Goal: Submit feedback/report problem: Submit feedback/report problem

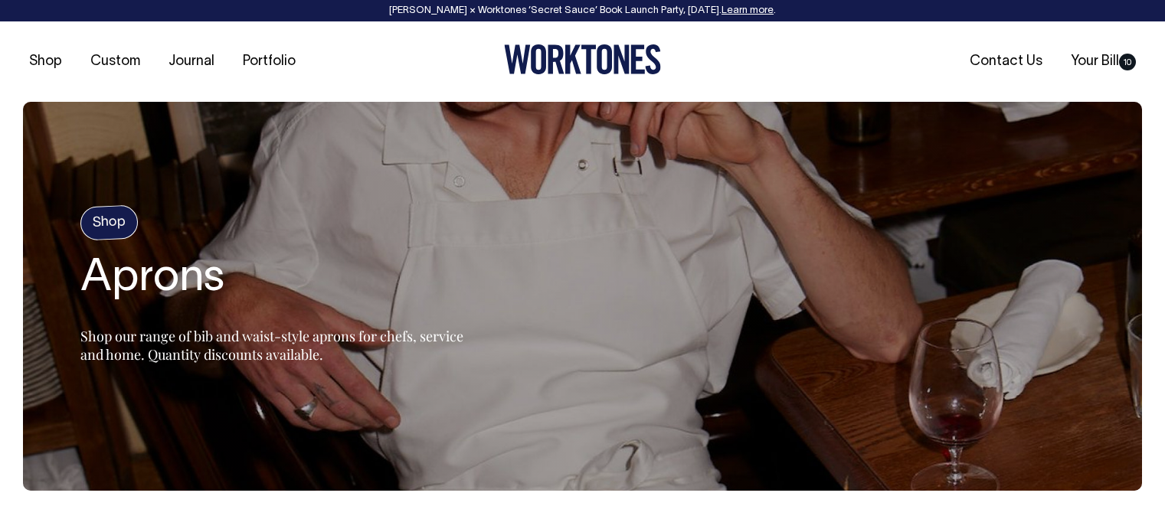
click at [994, 60] on link "Contact Us" at bounding box center [1006, 61] width 85 height 25
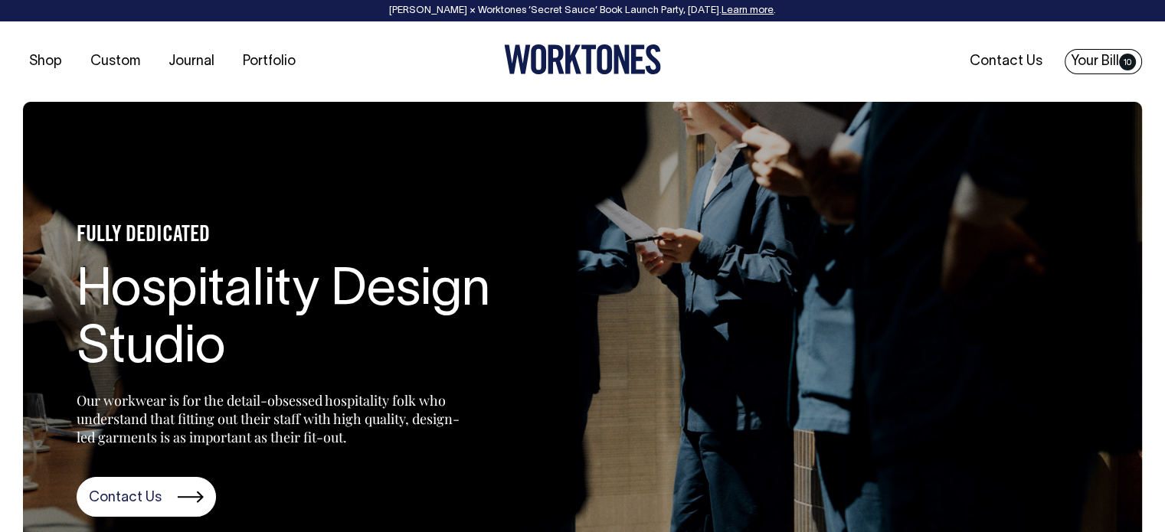
click at [1072, 59] on link "Your Bill 10" at bounding box center [1103, 61] width 77 height 25
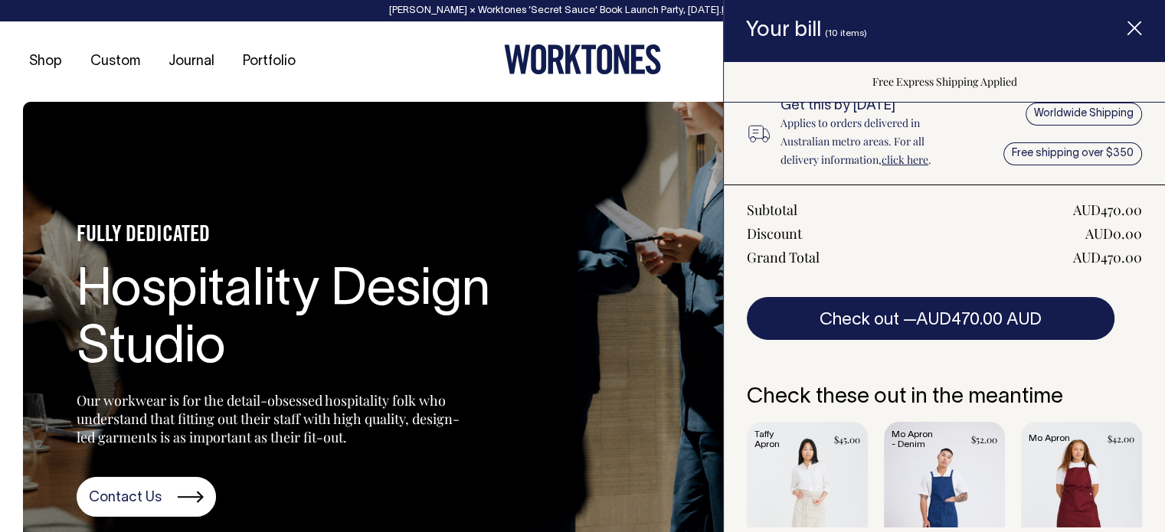
scroll to position [230, 0]
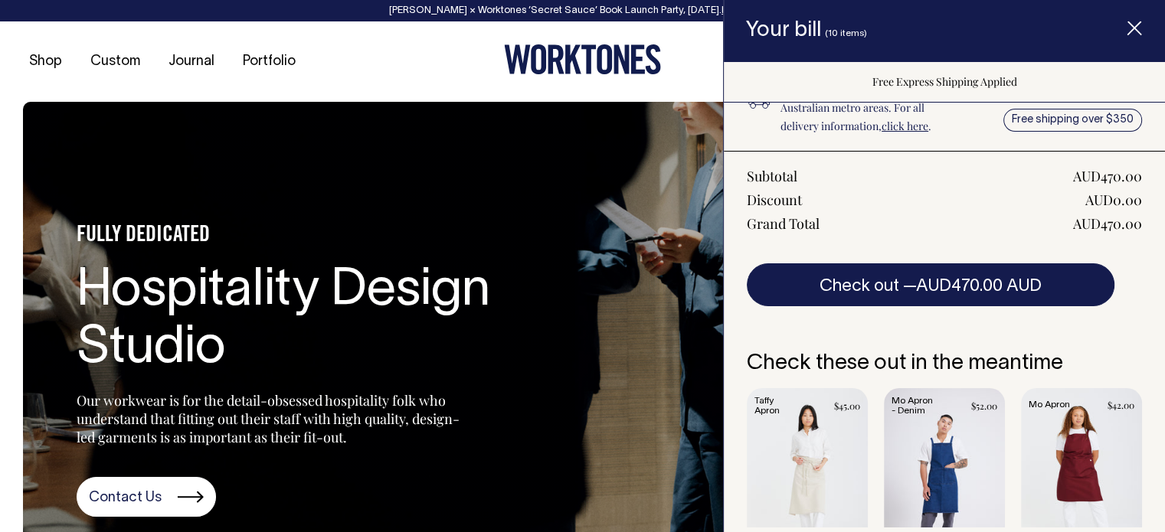
click at [383, 54] on ul "Shop Custom Journal Portfolio" at bounding box center [209, 61] width 373 height 15
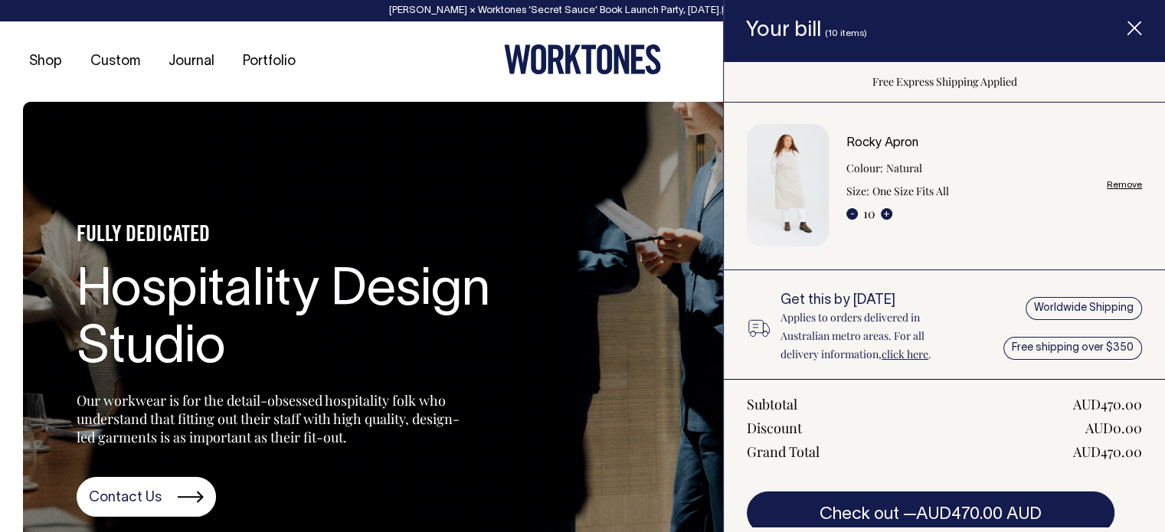
scroll to position [0, 0]
click at [1135, 31] on icon "Item added to your cart" at bounding box center [1134, 28] width 15 height 15
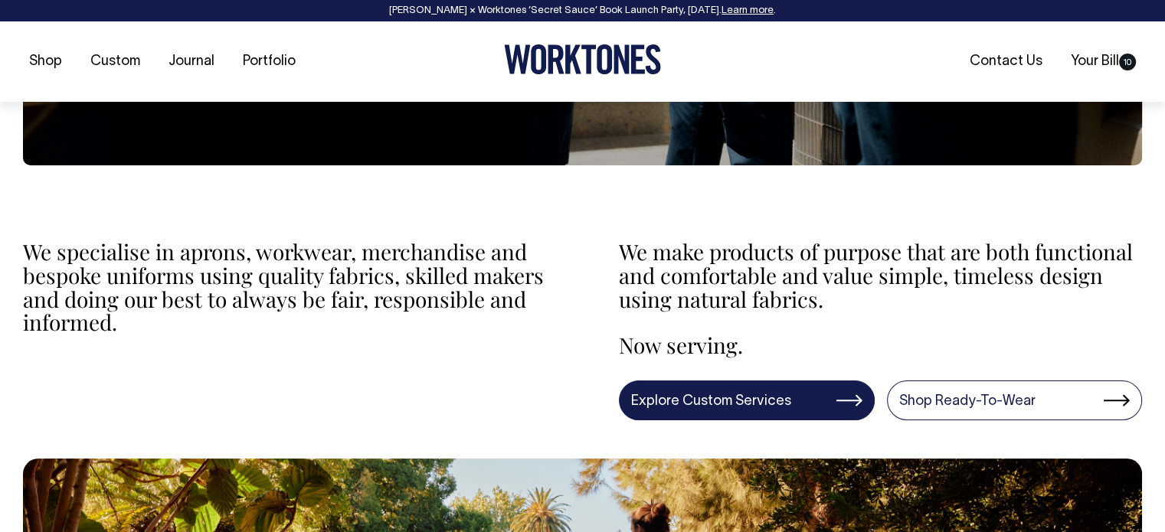
scroll to position [460, 0]
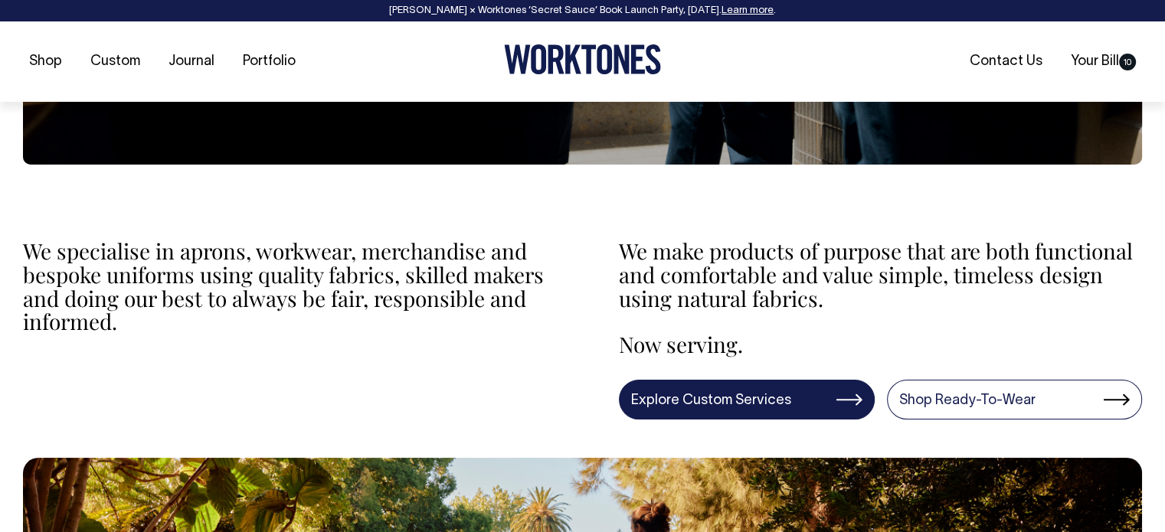
click at [807, 394] on link "Explore Custom Services" at bounding box center [747, 400] width 256 height 40
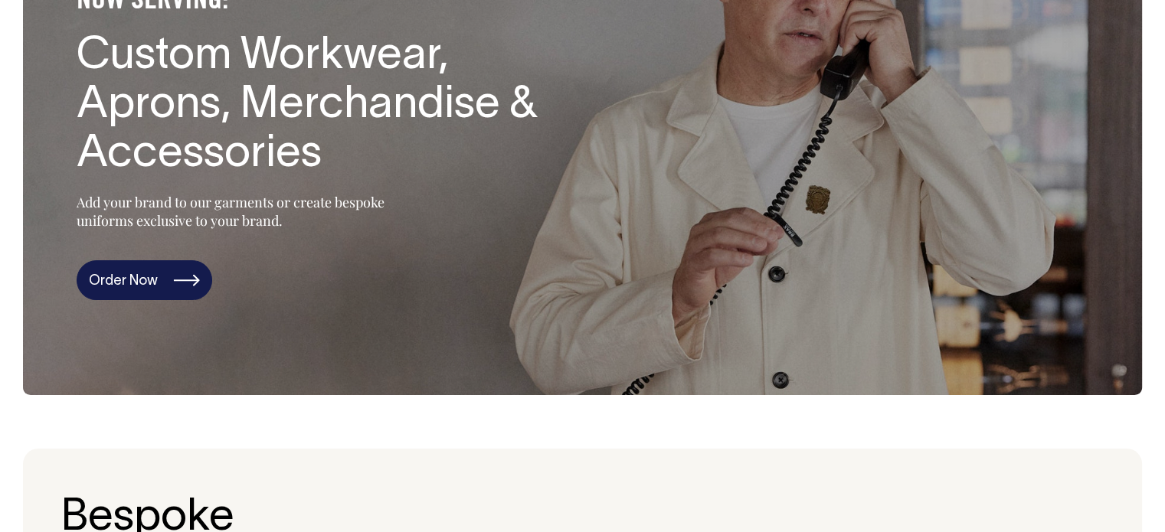
scroll to position [230, 0]
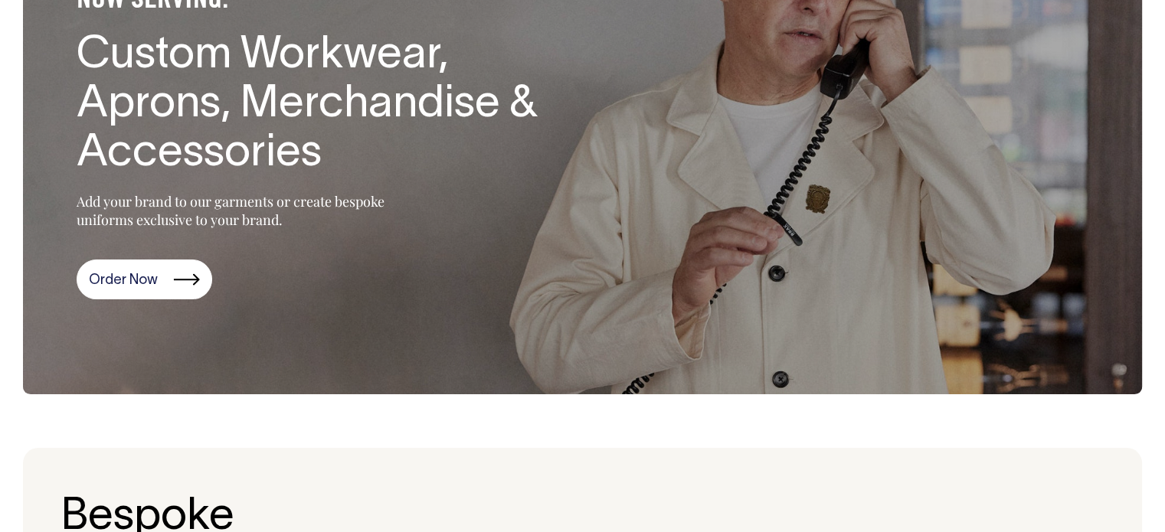
drag, startPoint x: 141, startPoint y: 272, endPoint x: 150, endPoint y: 274, distance: 9.5
click at [142, 272] on link "Order Now" at bounding box center [145, 280] width 136 height 40
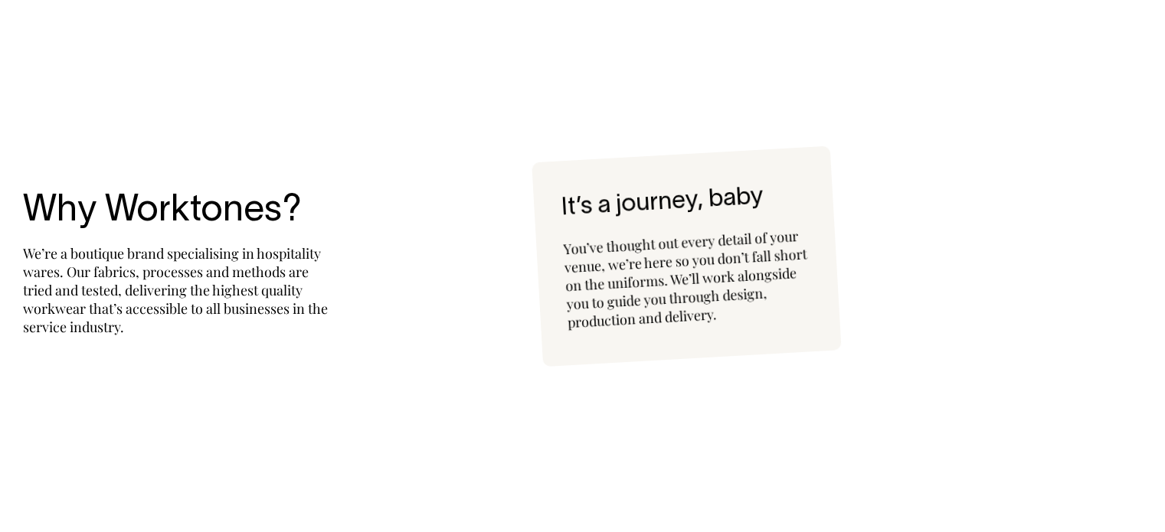
scroll to position [3376, 0]
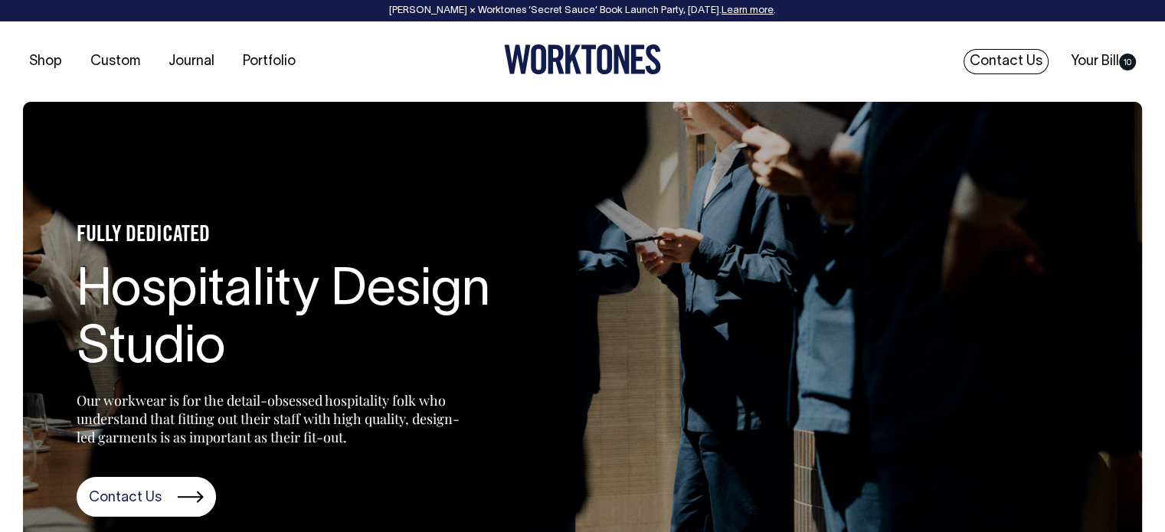
click at [1013, 59] on link "Contact Us" at bounding box center [1006, 61] width 85 height 25
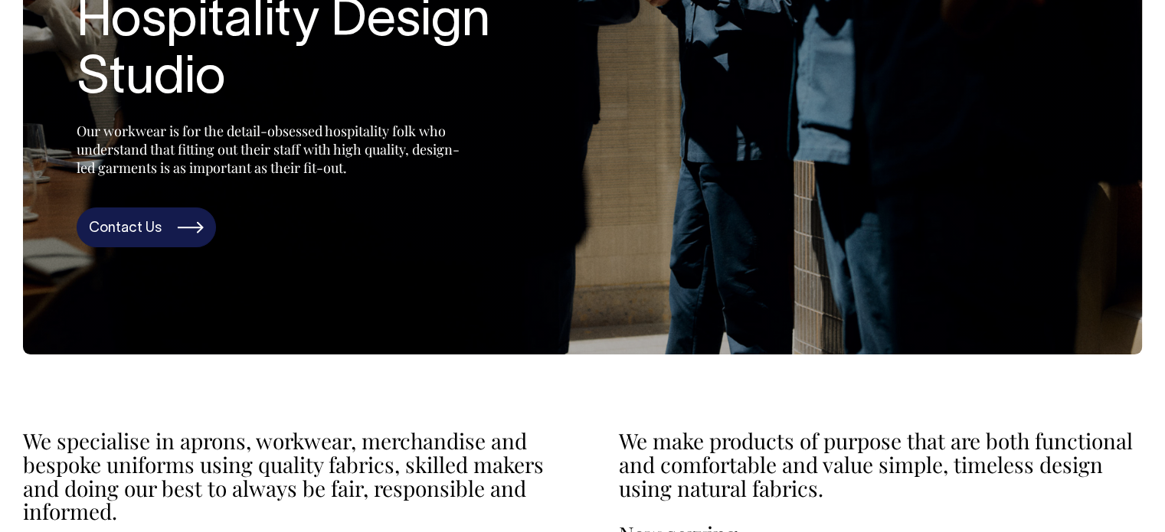
click at [150, 247] on link "Contact Us" at bounding box center [146, 228] width 139 height 40
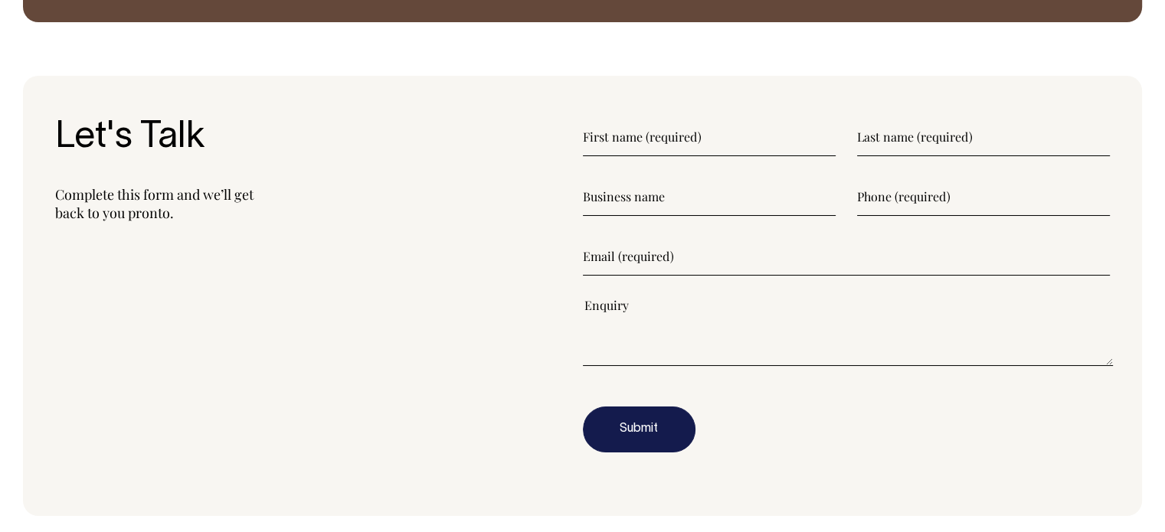
scroll to position [1863, 0]
click at [682, 140] on input"] "text" at bounding box center [709, 138] width 253 height 38
type input"] "[PERSON_NAME]"
type input"] "pisello"
type input"] "Studio [PERSON_NAME]"
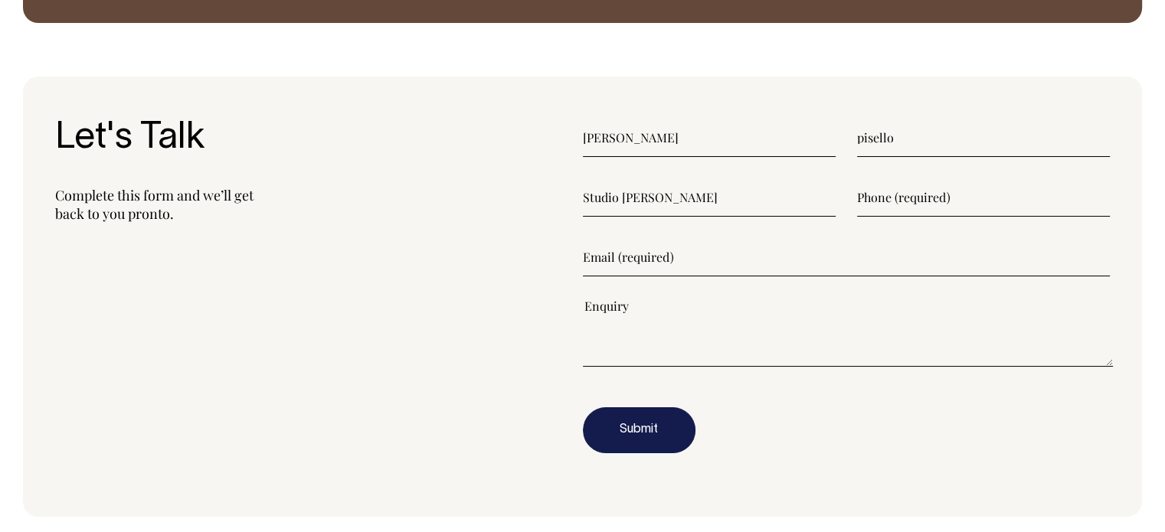
type input"] "0402414863"
type input"] "daniele@communegroup.com.au"
click at [707, 307] on textarea"] at bounding box center [848, 332] width 531 height 69
paste textarea"] "13795"
click at [583, 309] on textarea"] "13795" at bounding box center [848, 332] width 531 height 69
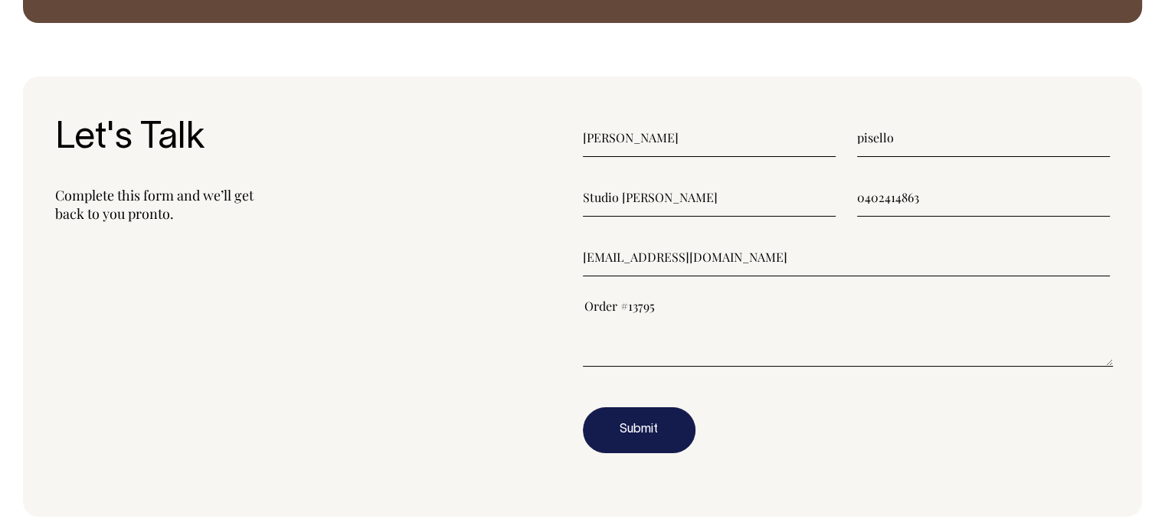
click at [680, 312] on textarea"] "Order #13795" at bounding box center [848, 332] width 531 height 69
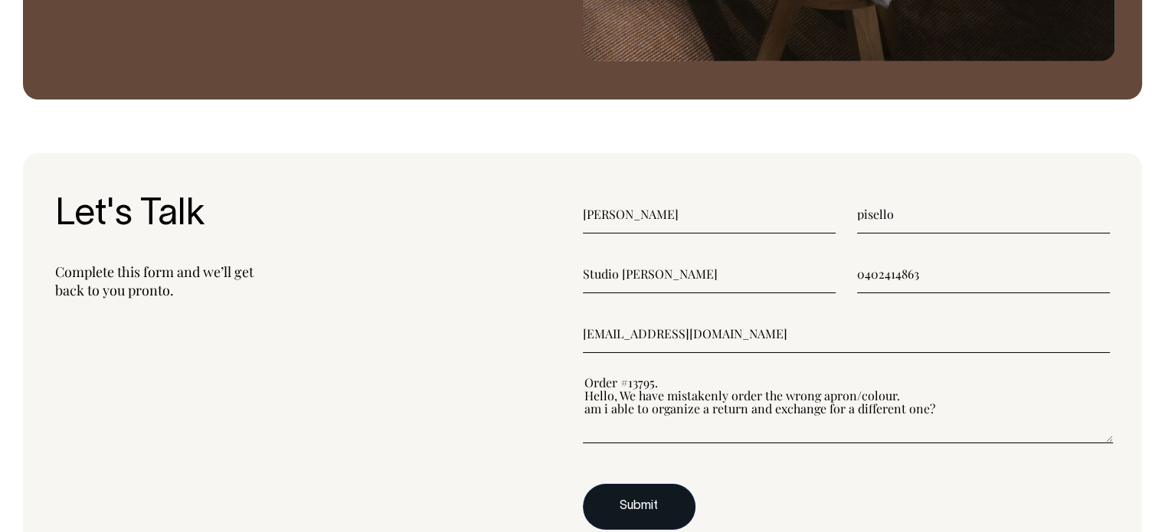
type textarea"] "Order #13795. Hello, We have mistakenly order the wrong apron/colour. am i able…"
click at [627, 511] on button "Submit" at bounding box center [639, 507] width 113 height 46
click at [648, 498] on button "Submit" at bounding box center [639, 507] width 113 height 46
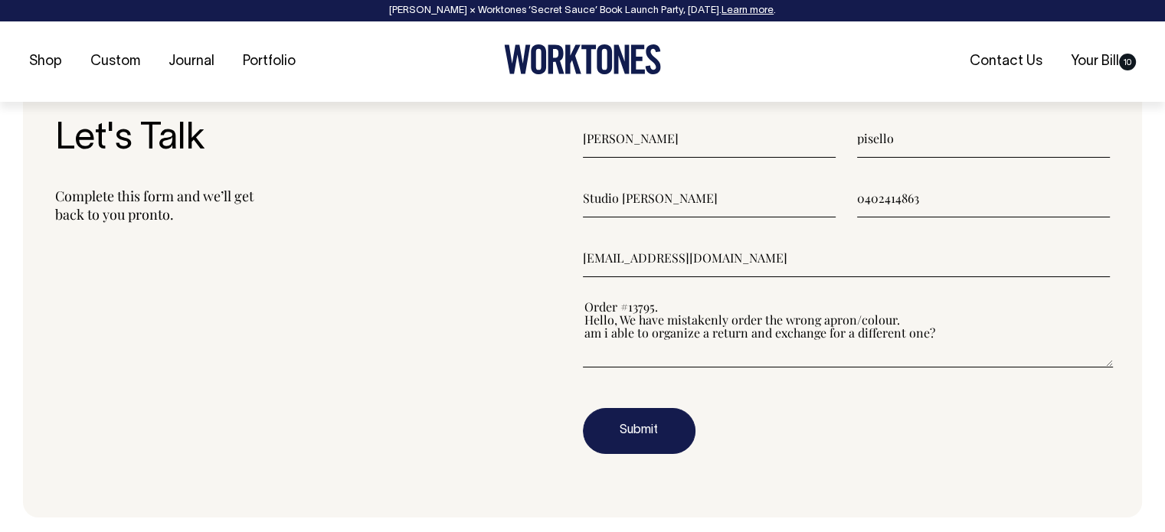
scroll to position [1863, 0]
click at [663, 435] on button "Submit" at bounding box center [639, 431] width 113 height 46
click at [1002, 334] on textarea"] "Order #13795. Hello, We have mistakenly order the wrong apron/colour. am i able…" at bounding box center [848, 332] width 531 height 69
click at [883, 324] on textarea"] "Order #13795. Hello, We have mistakenly order the wrong apron/colour. am i able…" at bounding box center [848, 332] width 531 height 69
click at [1110, 362] on textarea"] "Order #13795. Hello, We have mistakenly order the wrong apron/colour. am i able…" at bounding box center [848, 332] width 531 height 69
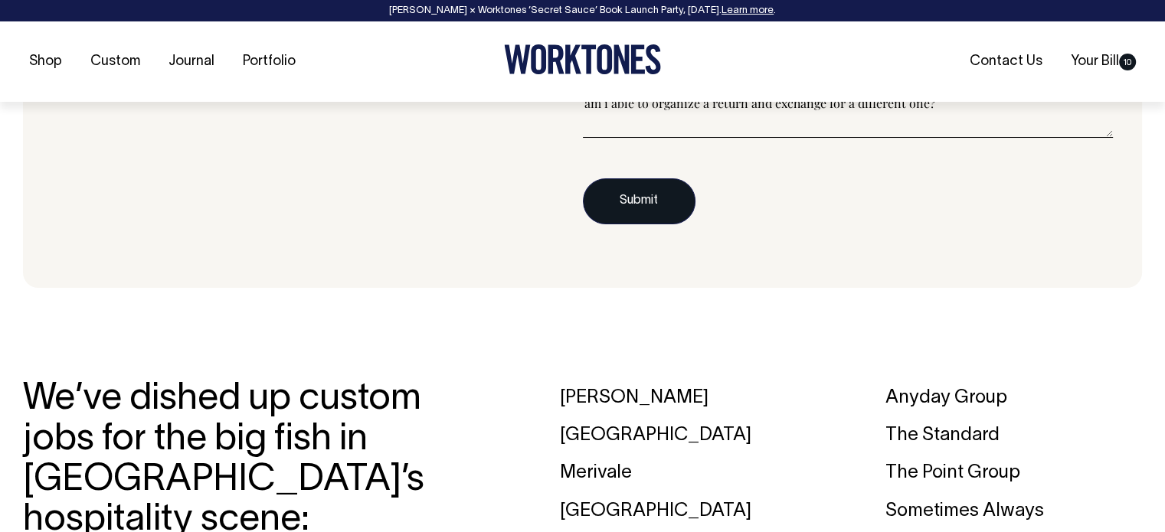
click at [637, 201] on button "Submit" at bounding box center [639, 201] width 113 height 46
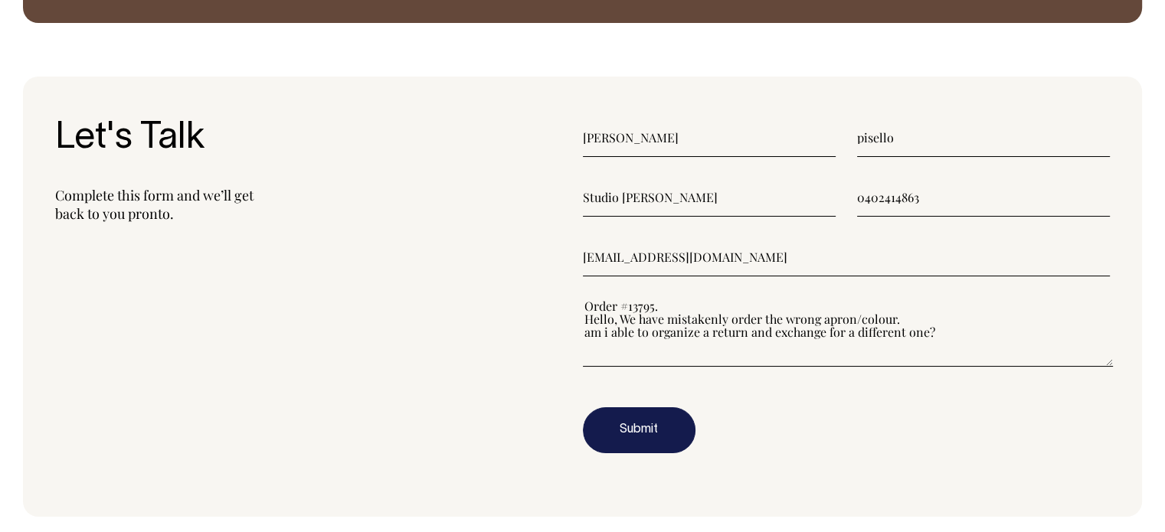
click at [626, 134] on input"] "Daniele" at bounding box center [709, 138] width 253 height 38
click at [924, 133] on input"] "pisello" at bounding box center [983, 138] width 253 height 38
click at [645, 431] on button "Submit" at bounding box center [639, 431] width 113 height 46
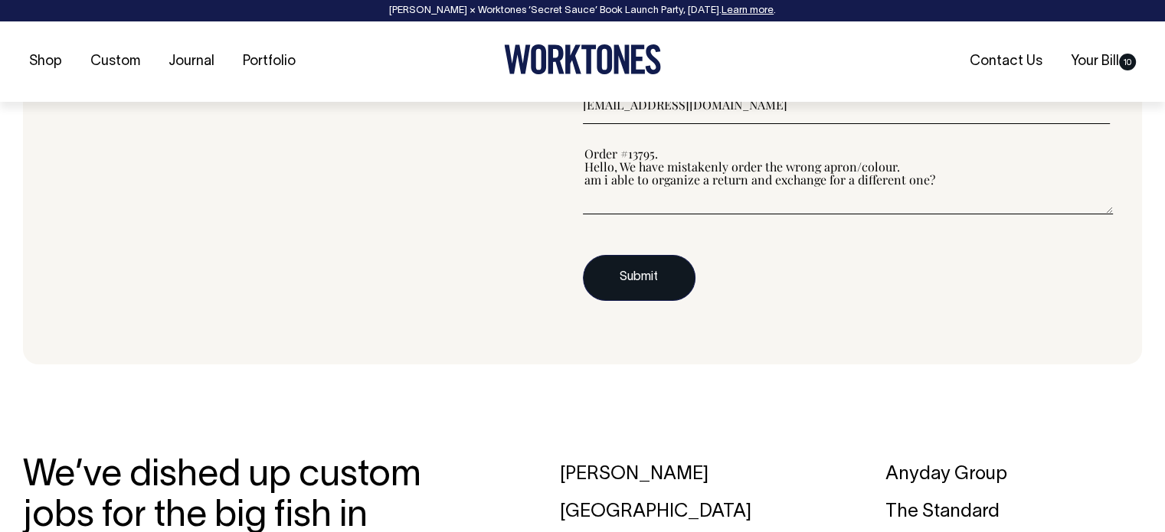
click at [666, 284] on button "Submit" at bounding box center [639, 278] width 113 height 46
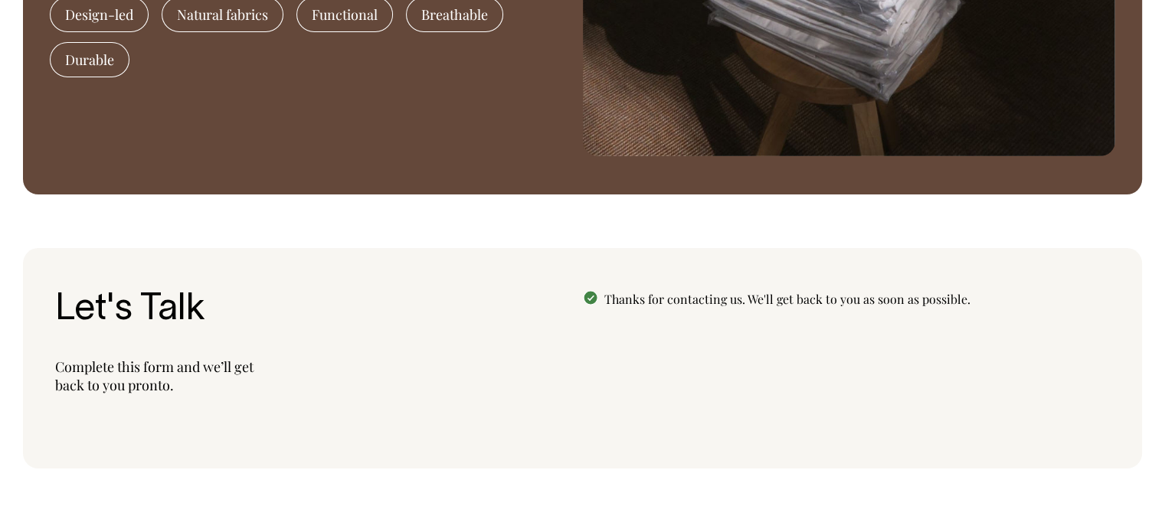
scroll to position [1691, 0]
